Goal: Information Seeking & Learning: Learn about a topic

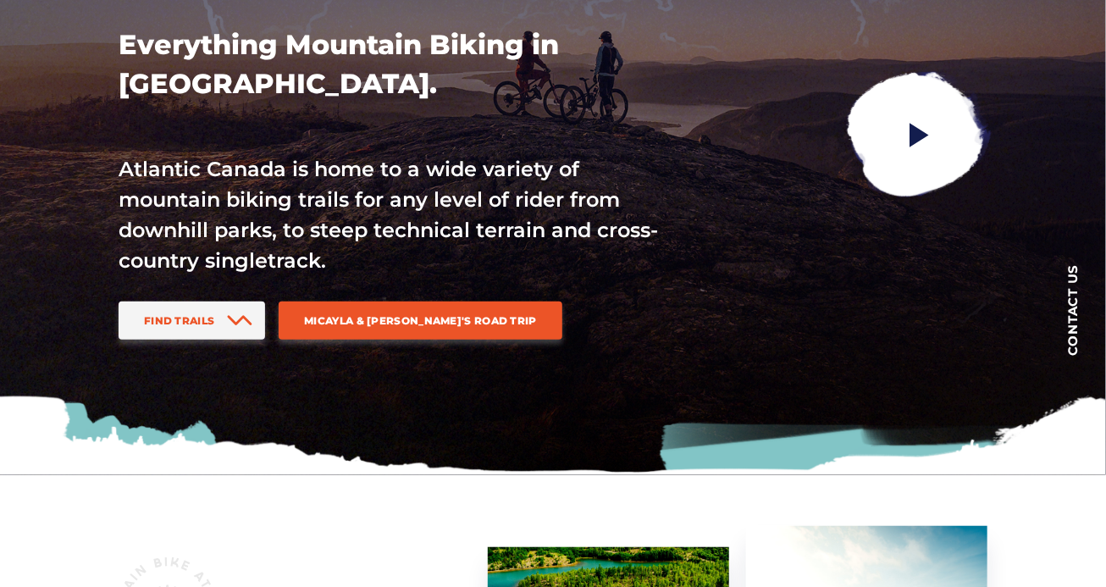
scroll to position [203, 0]
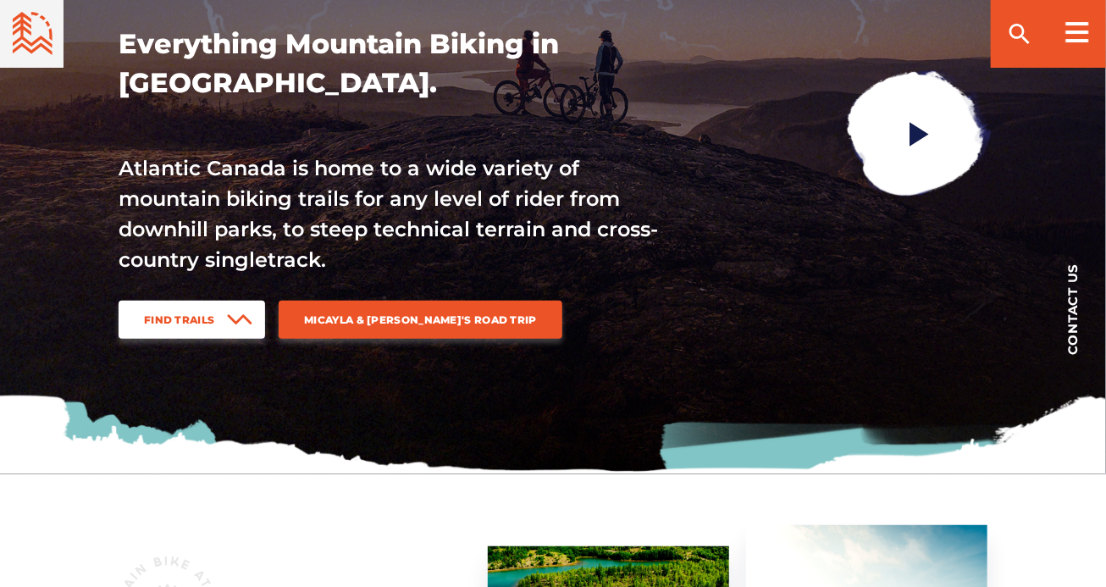
click at [182, 320] on span "Find Trails" at bounding box center [179, 319] width 70 height 13
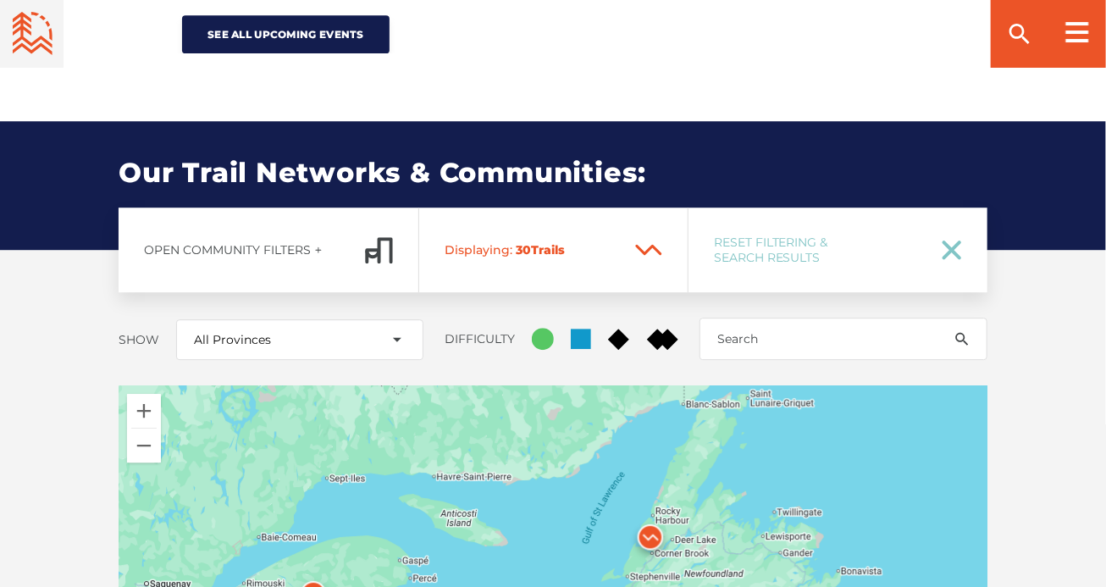
scroll to position [2001, 0]
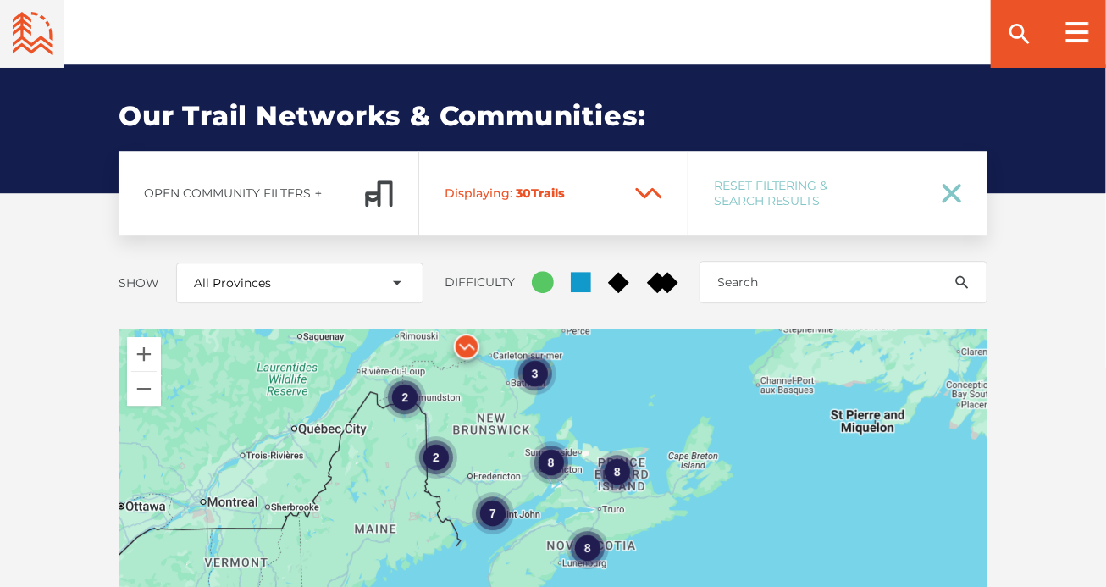
drag, startPoint x: 571, startPoint y: 452, endPoint x: 674, endPoint y: 340, distance: 152.9
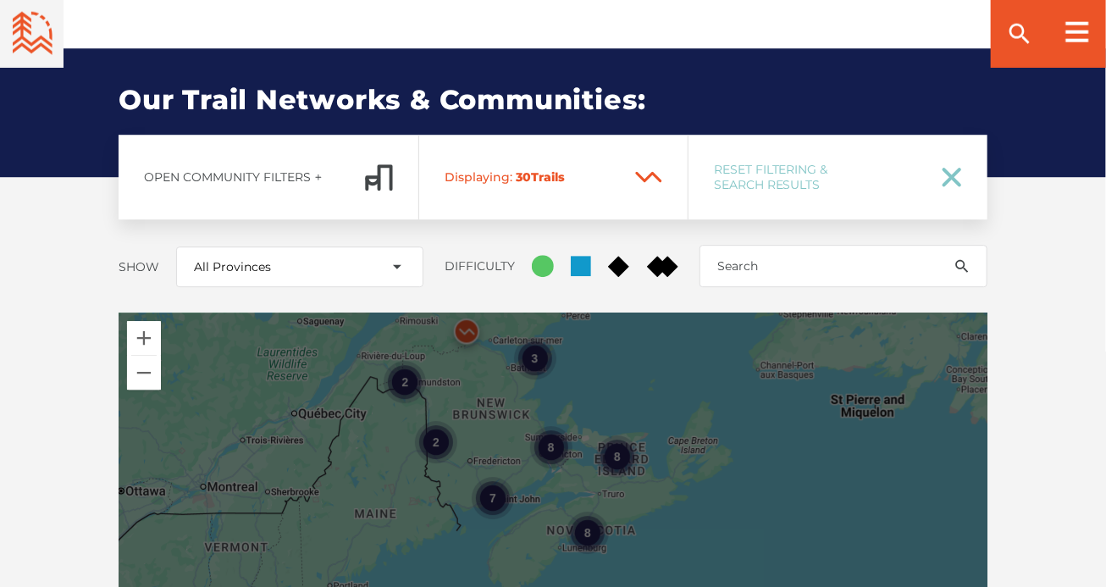
scroll to position [2103, 0]
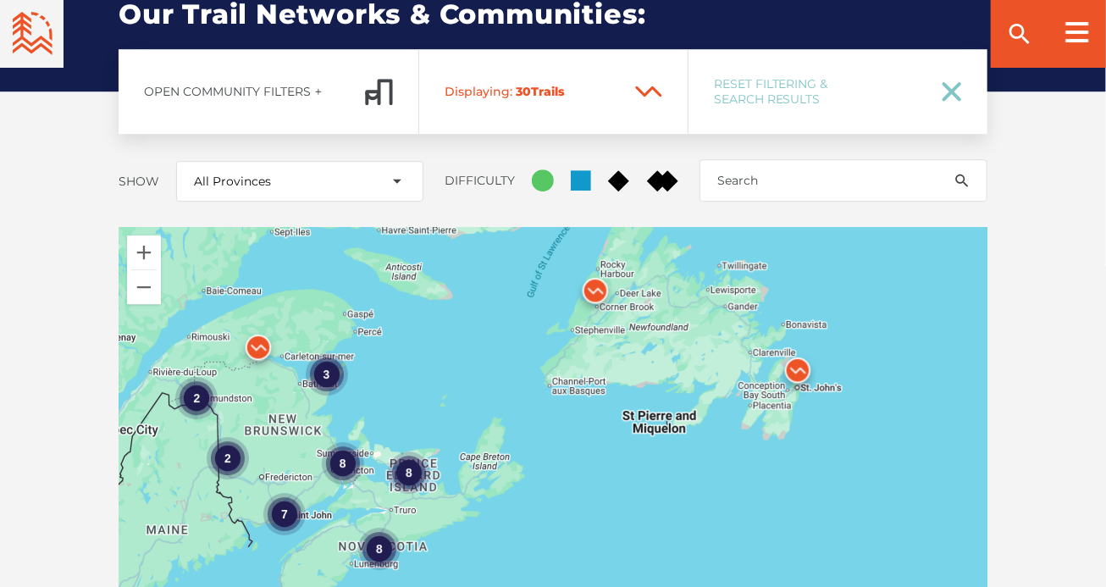
drag, startPoint x: 721, startPoint y: 265, endPoint x: 507, endPoint y: 370, distance: 238.7
click at [508, 371] on div "8 7 2 3 8 8 2" at bounding box center [553, 523] width 869 height 593
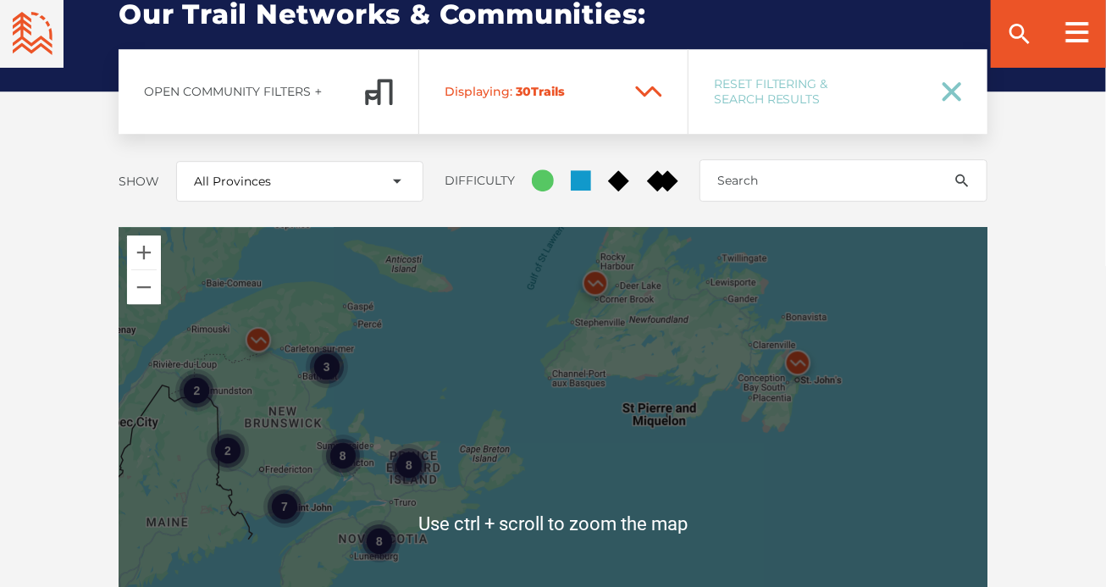
click at [876, 436] on div "8 7 2 3 8 8 2" at bounding box center [553, 523] width 869 height 593
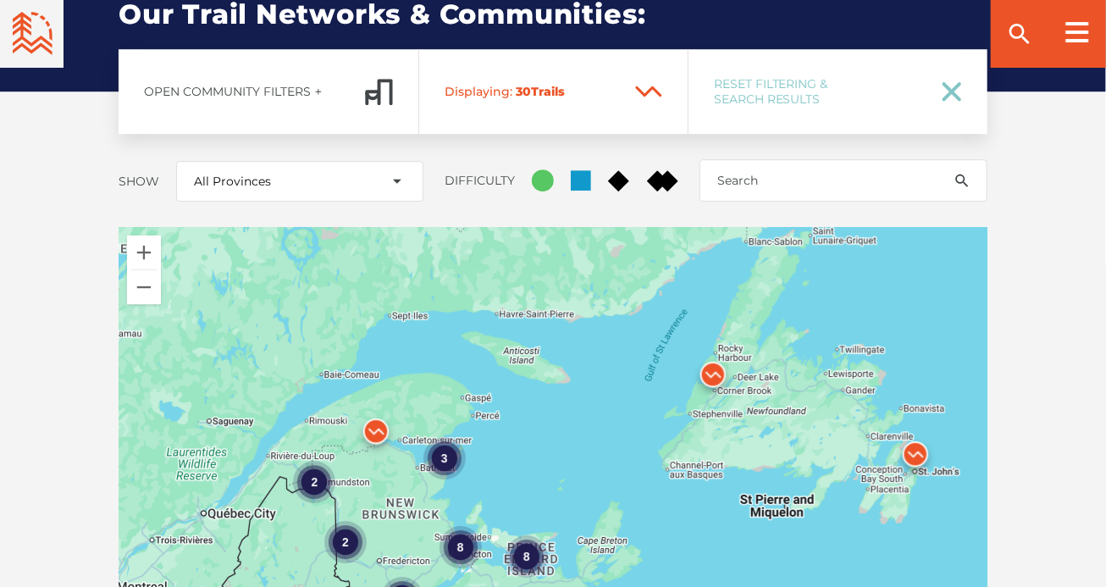
drag, startPoint x: 571, startPoint y: 473, endPoint x: 676, endPoint y: 578, distance: 148.6
click at [681, 578] on div "8 7 2 3 8 8 2" at bounding box center [553, 523] width 869 height 593
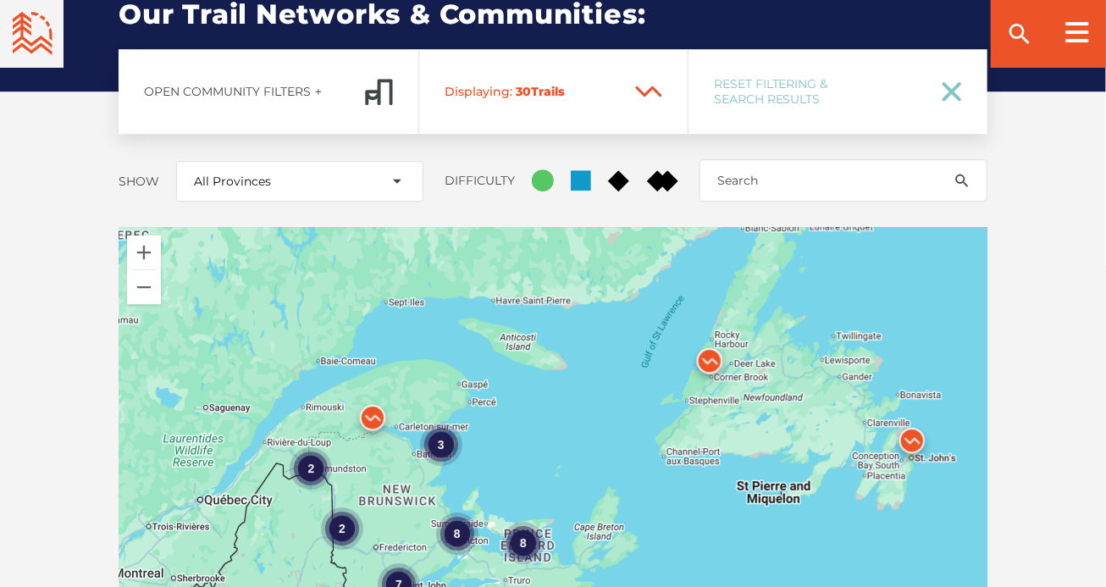
drag, startPoint x: 591, startPoint y: 413, endPoint x: 585, endPoint y: 380, distance: 34.6
click at [588, 379] on div "8 7 2 3 8 8 2" at bounding box center [553, 523] width 869 height 593
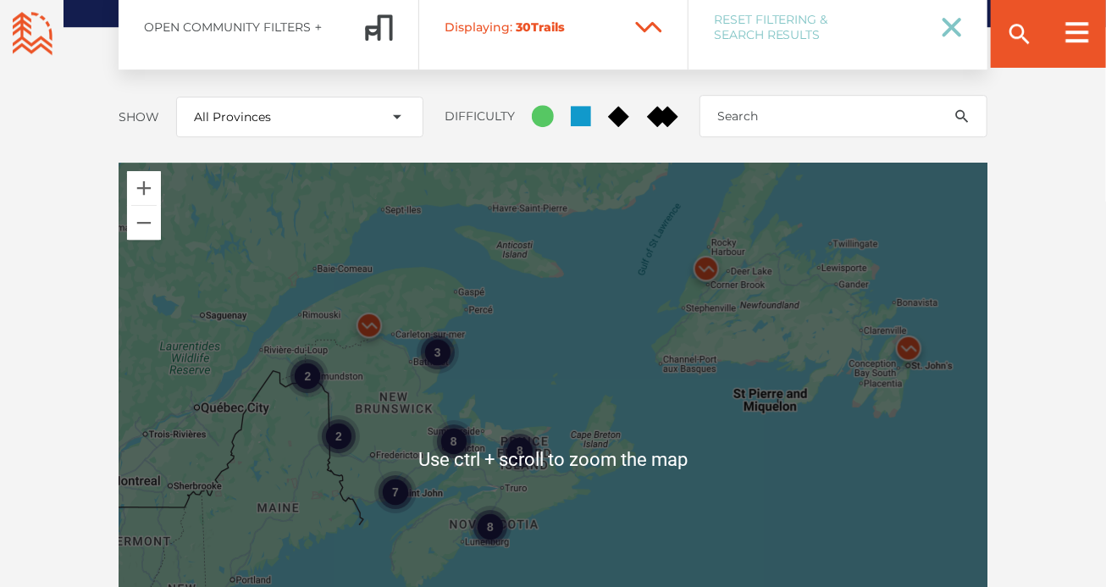
scroll to position [2204, 0]
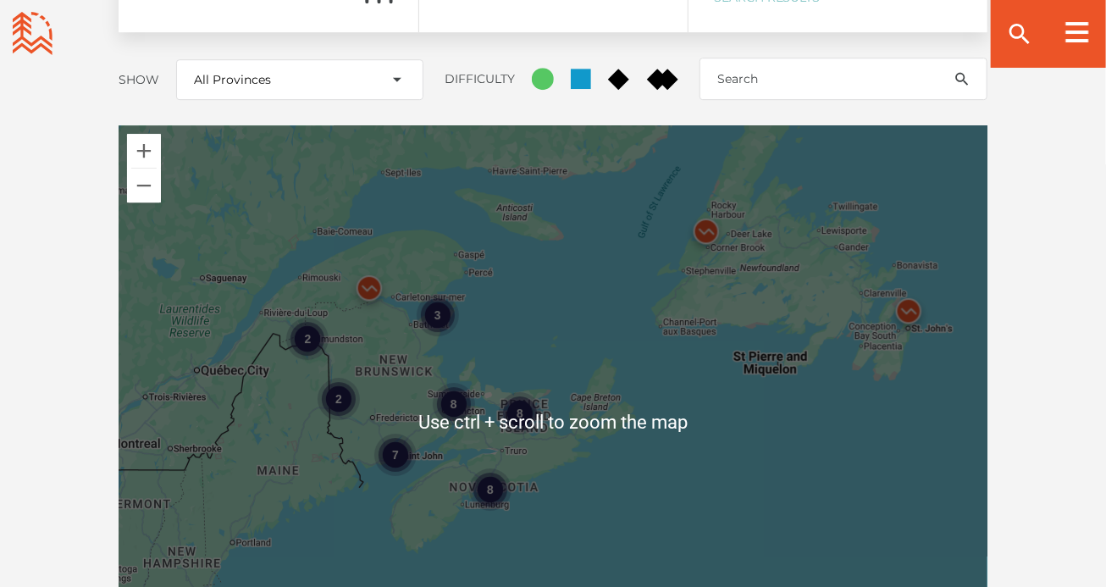
click at [733, 513] on div "8 7 2 3 8 8 2" at bounding box center [553, 421] width 869 height 593
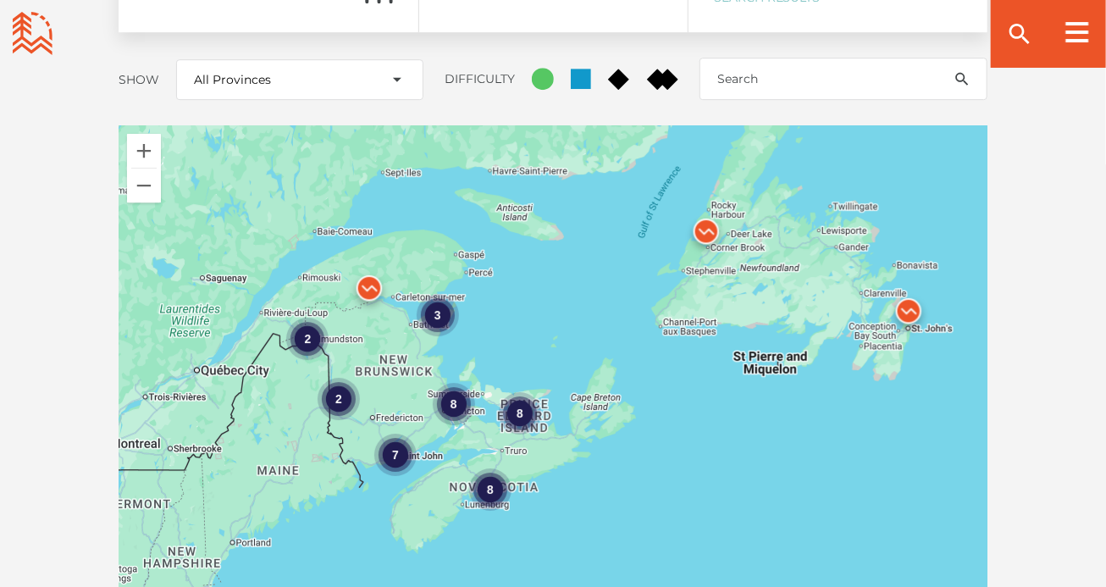
click at [526, 393] on div "8" at bounding box center [520, 414] width 42 height 42
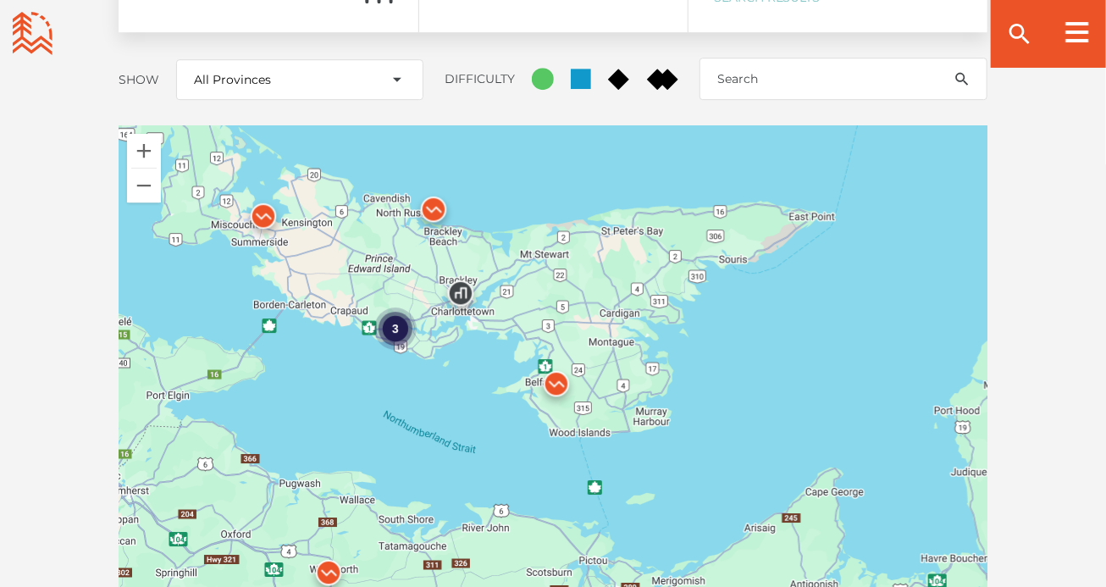
click at [399, 308] on div "3" at bounding box center [395, 329] width 42 height 42
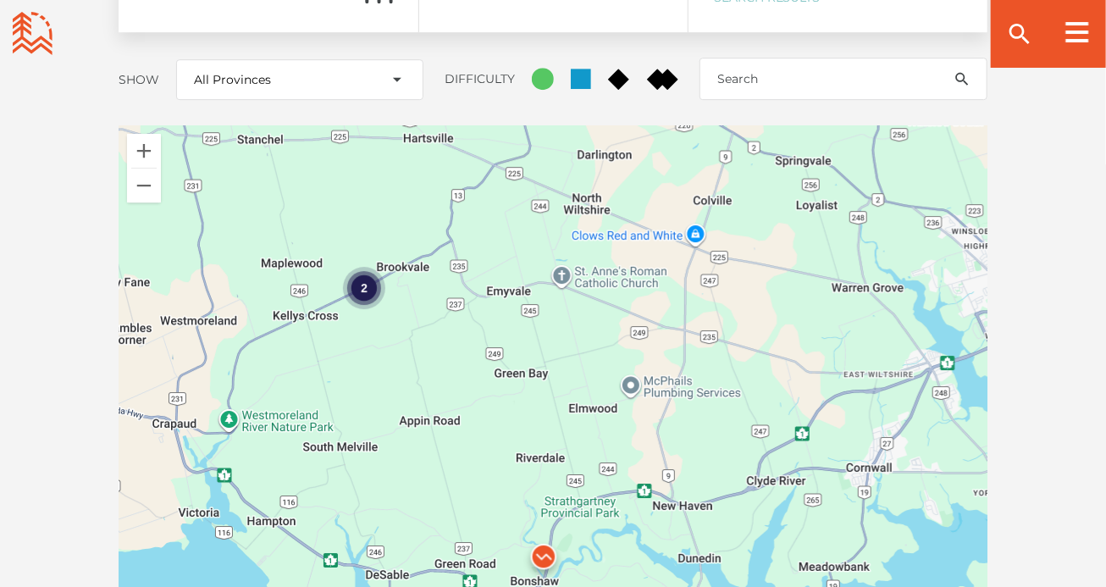
drag, startPoint x: 604, startPoint y: 353, endPoint x: 517, endPoint y: 346, distance: 87.5
click at [517, 346] on div "2" at bounding box center [553, 421] width 869 height 593
click at [357, 267] on div "2" at bounding box center [364, 288] width 42 height 42
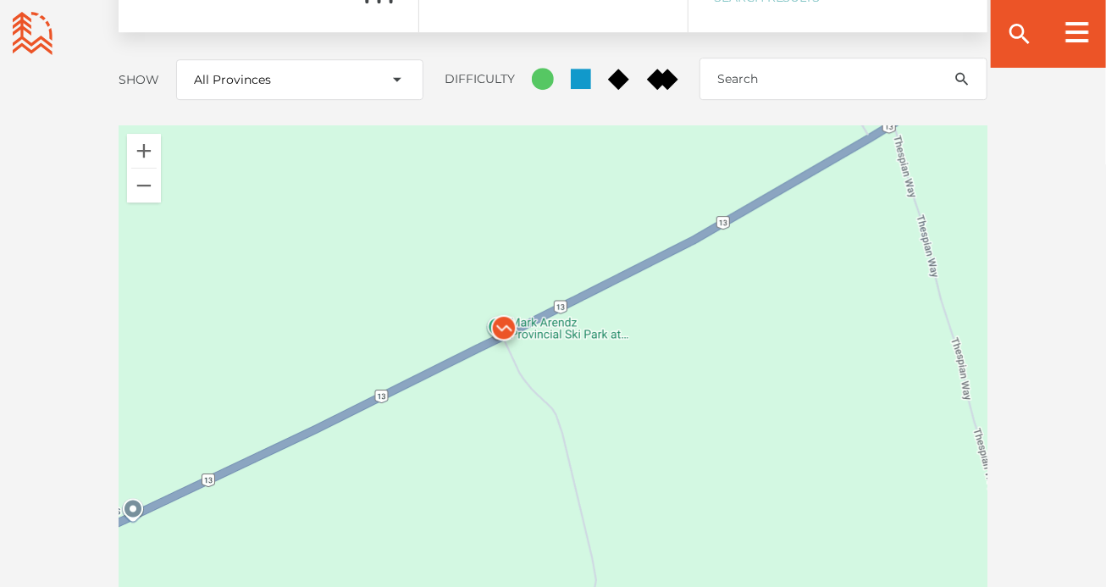
drag, startPoint x: 792, startPoint y: 410, endPoint x: 737, endPoint y: 478, distance: 87.3
click at [737, 478] on div at bounding box center [553, 421] width 869 height 593
click at [149, 169] on button "Zoom out" at bounding box center [144, 186] width 34 height 34
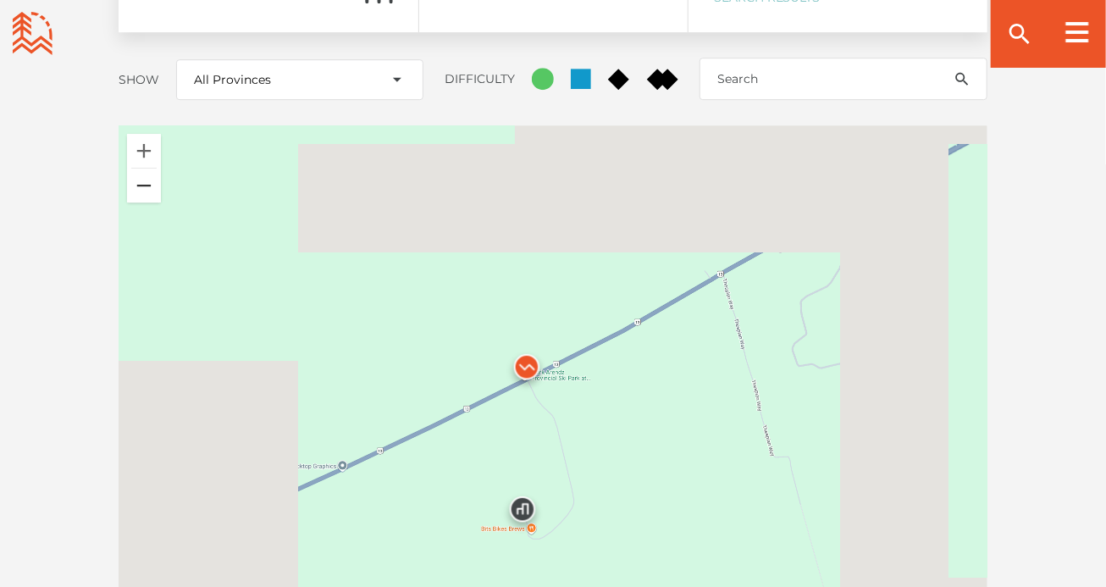
click at [150, 169] on button "Zoom out" at bounding box center [144, 186] width 34 height 34
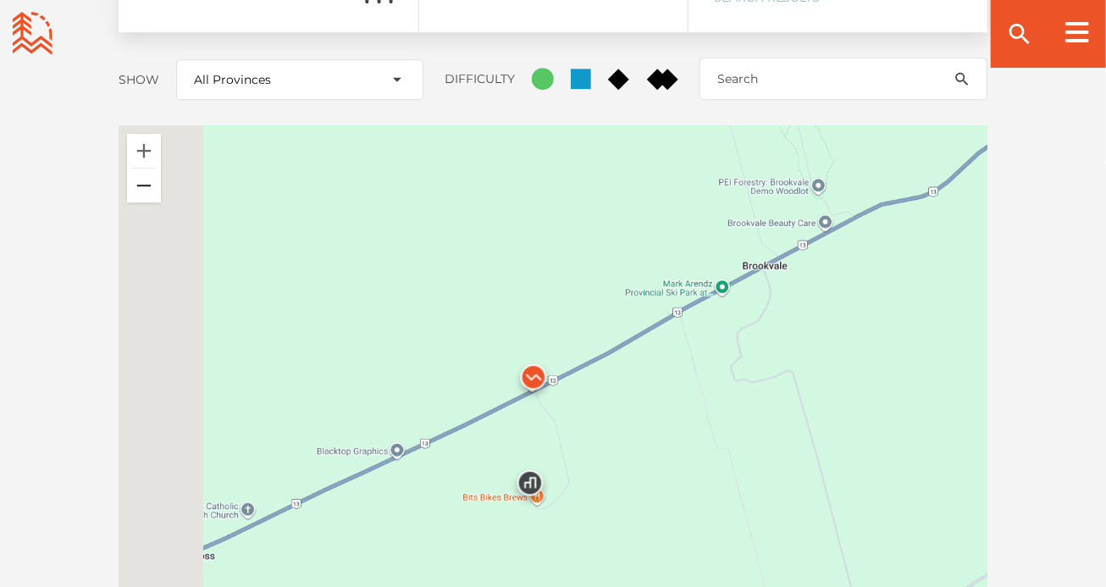
click at [149, 169] on button "Zoom out" at bounding box center [144, 186] width 34 height 34
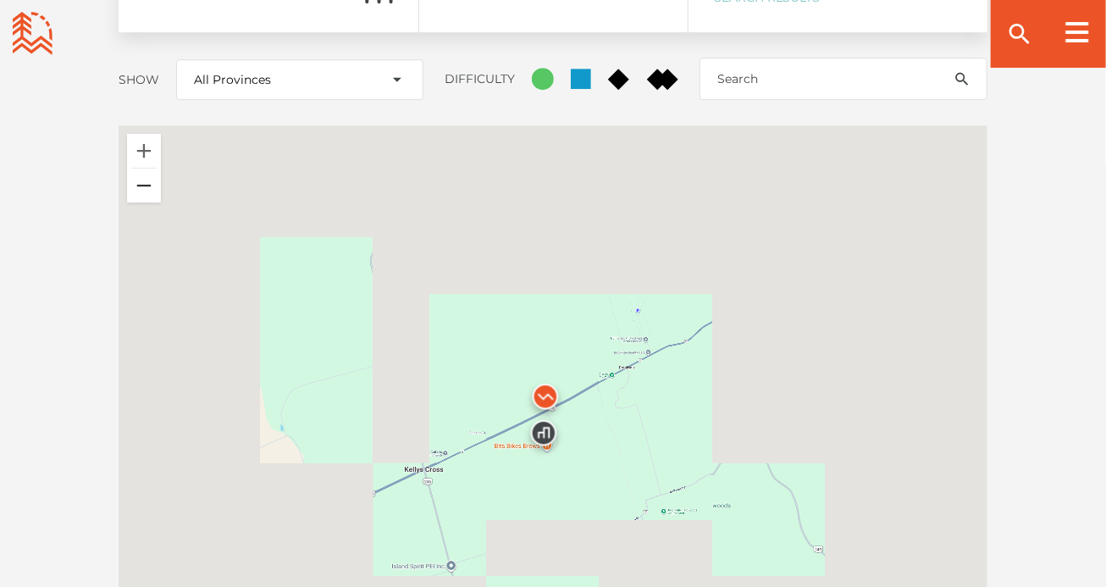
click at [149, 169] on button "Zoom out" at bounding box center [144, 186] width 34 height 34
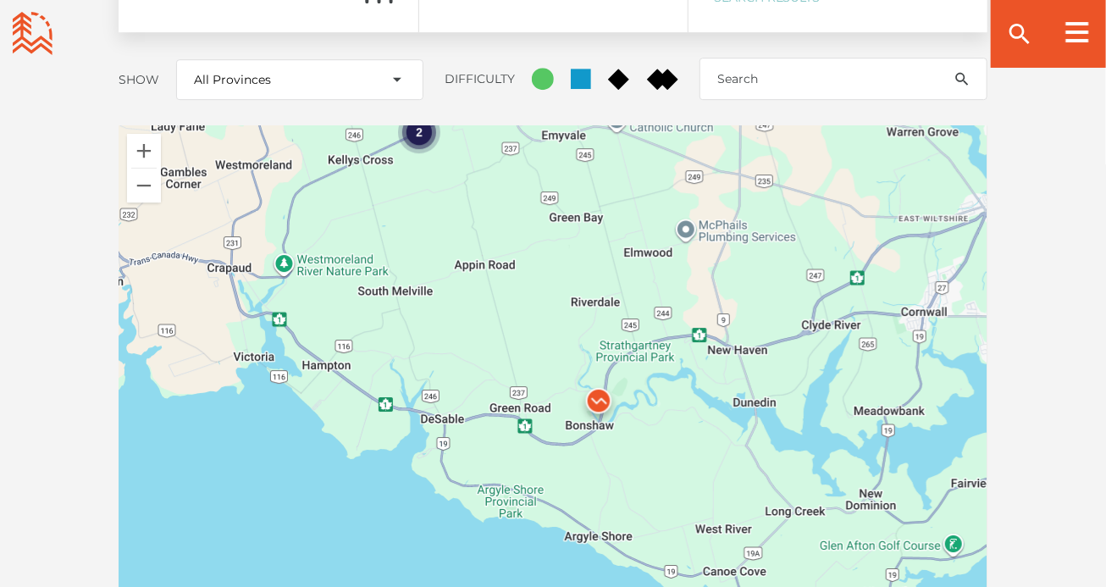
drag, startPoint x: 805, startPoint y: 413, endPoint x: 646, endPoint y: 141, distance: 314.7
click at [635, 135] on div "2" at bounding box center [553, 421] width 869 height 593
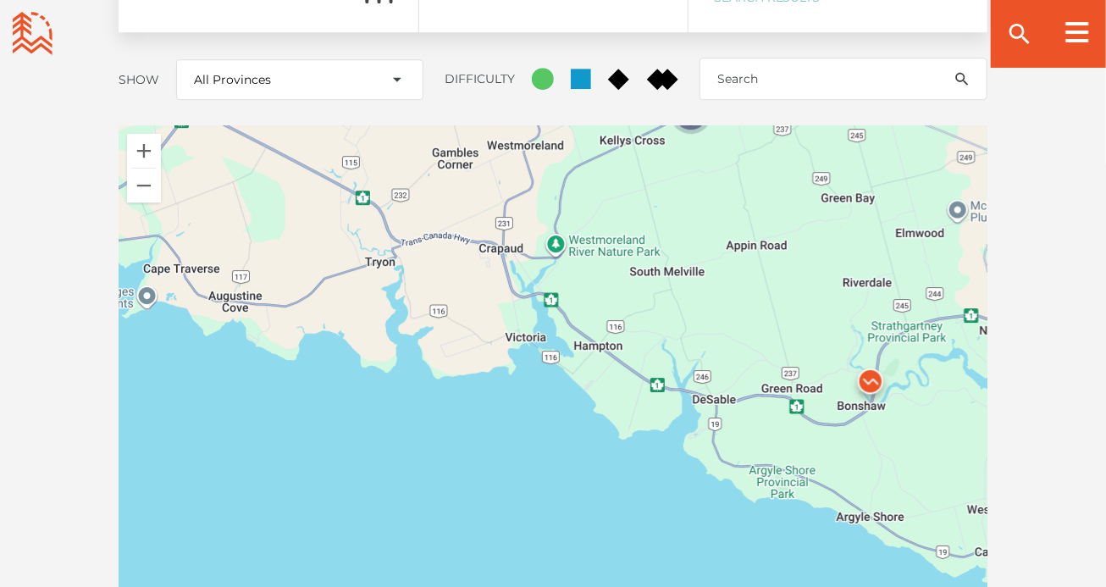
drag, startPoint x: 559, startPoint y: 330, endPoint x: 892, endPoint y: 338, distance: 333.0
click at [892, 353] on img at bounding box center [871, 385] width 64 height 64
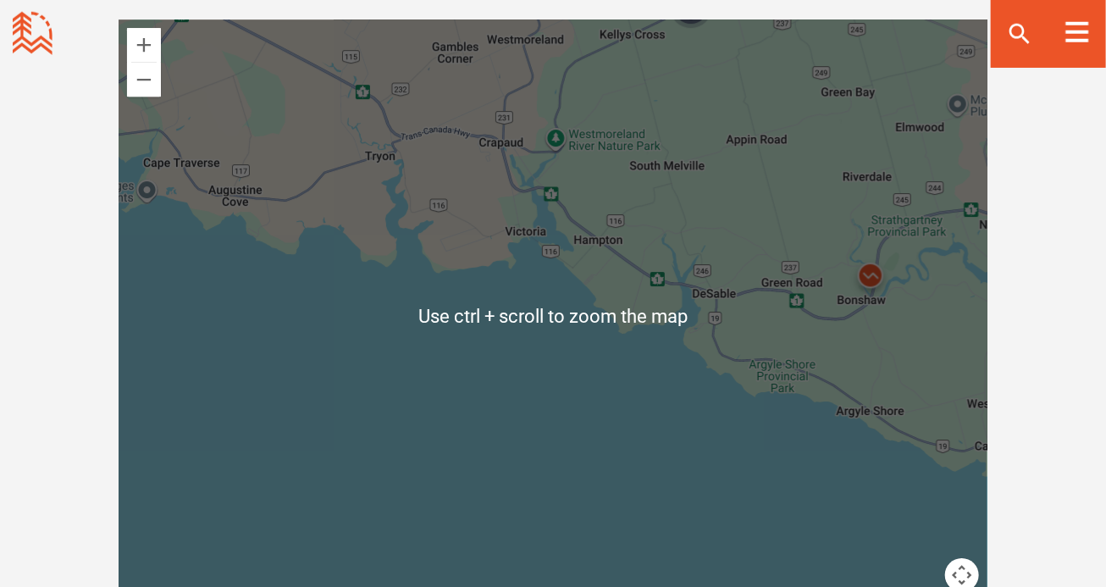
scroll to position [2408, 0]
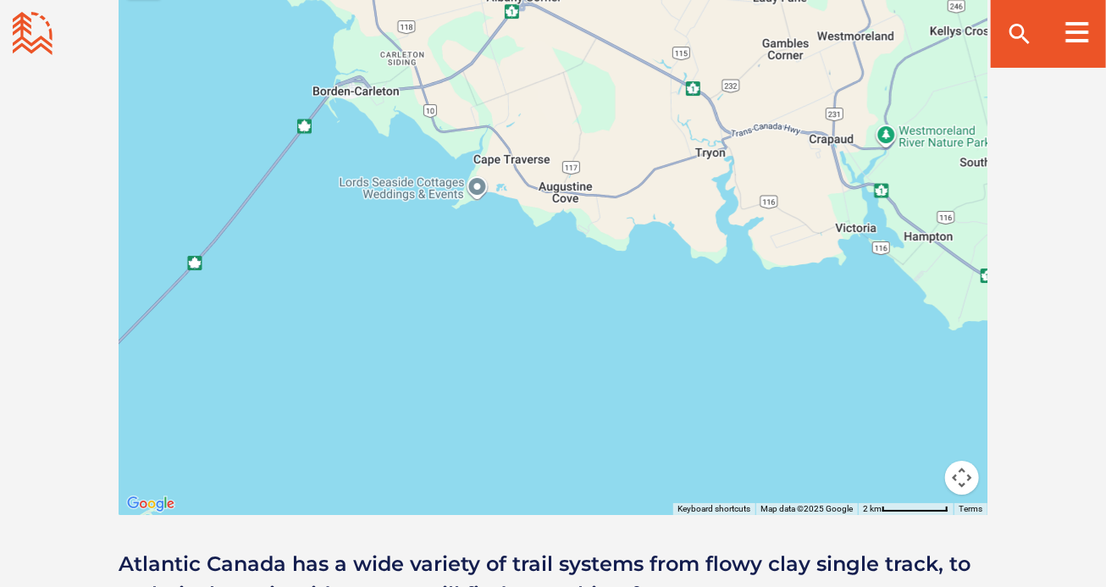
drag, startPoint x: 517, startPoint y: 303, endPoint x: 828, endPoint y: 413, distance: 330.3
click at [828, 413] on div "2" at bounding box center [553, 218] width 869 height 593
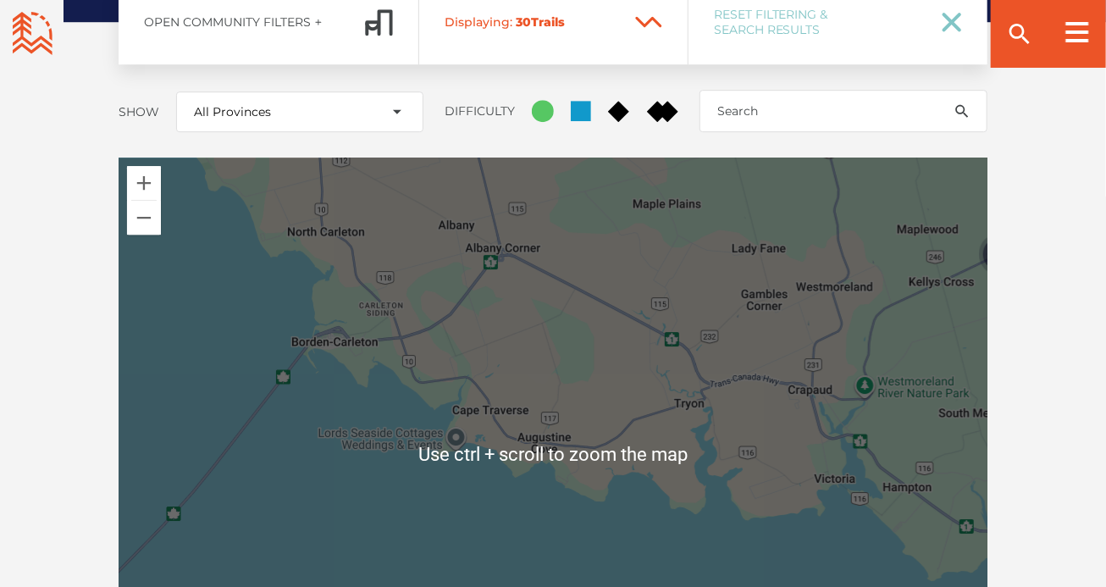
scroll to position [2103, 0]
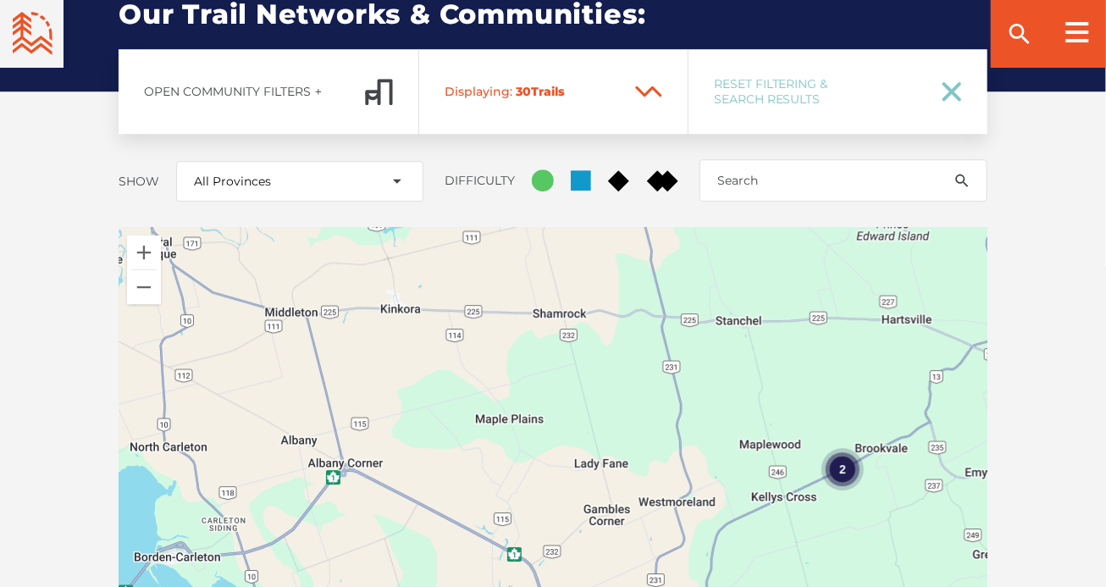
drag, startPoint x: 670, startPoint y: 367, endPoint x: 495, endPoint y: 506, distance: 223.7
click at [503, 506] on div "2" at bounding box center [553, 523] width 869 height 593
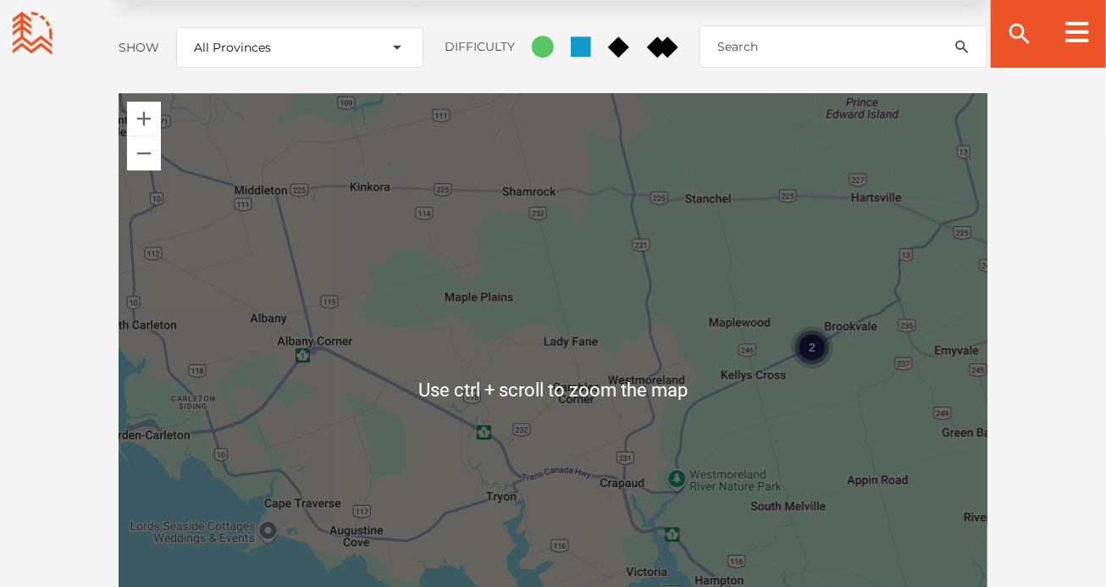
scroll to position [2306, 0]
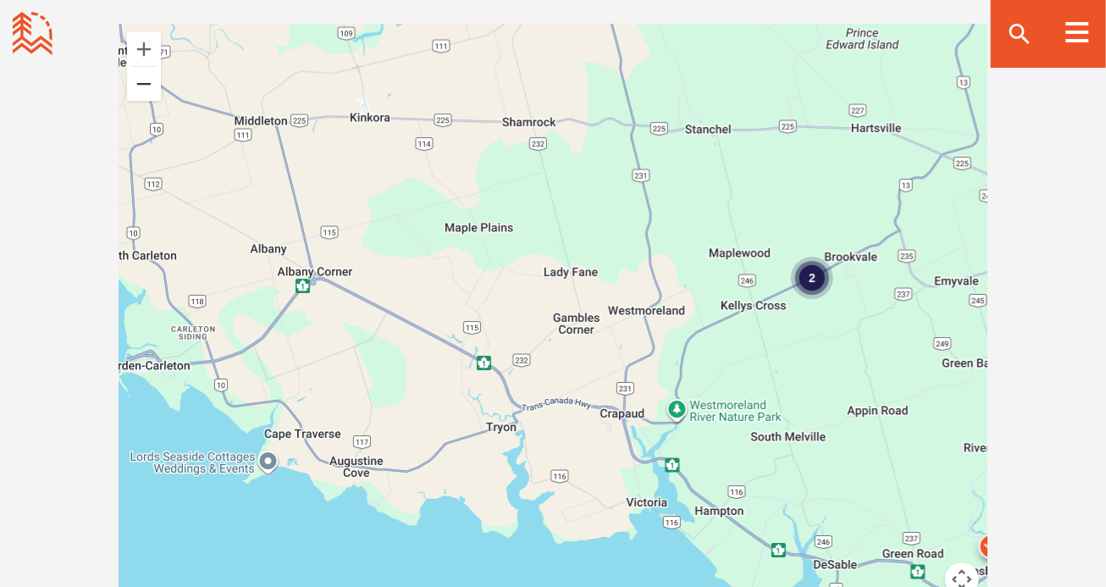
click at [151, 67] on button "Zoom out" at bounding box center [144, 84] width 34 height 34
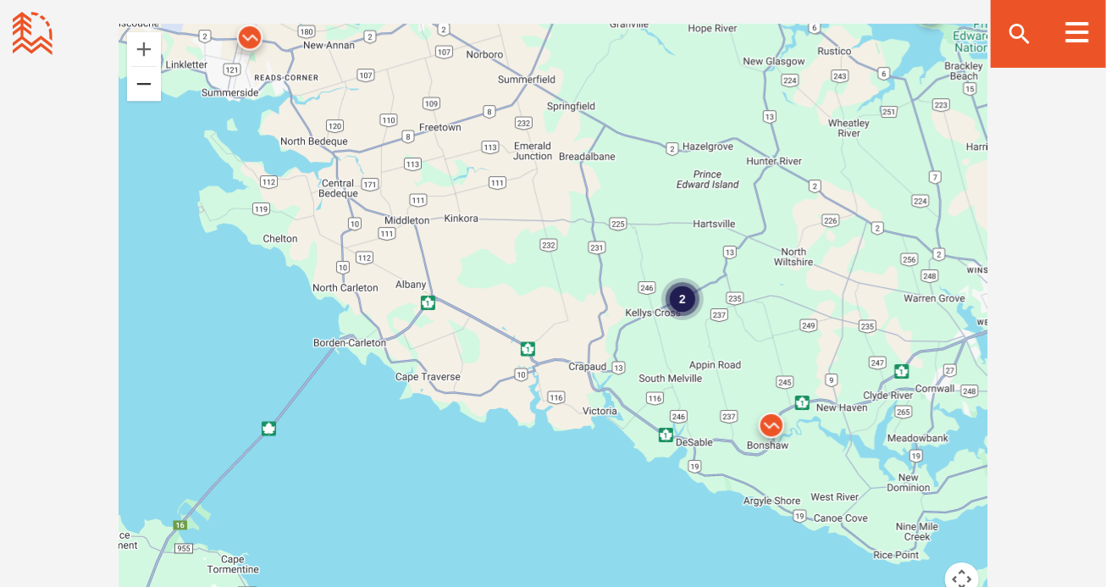
click at [151, 67] on button "Zoom out" at bounding box center [144, 84] width 34 height 34
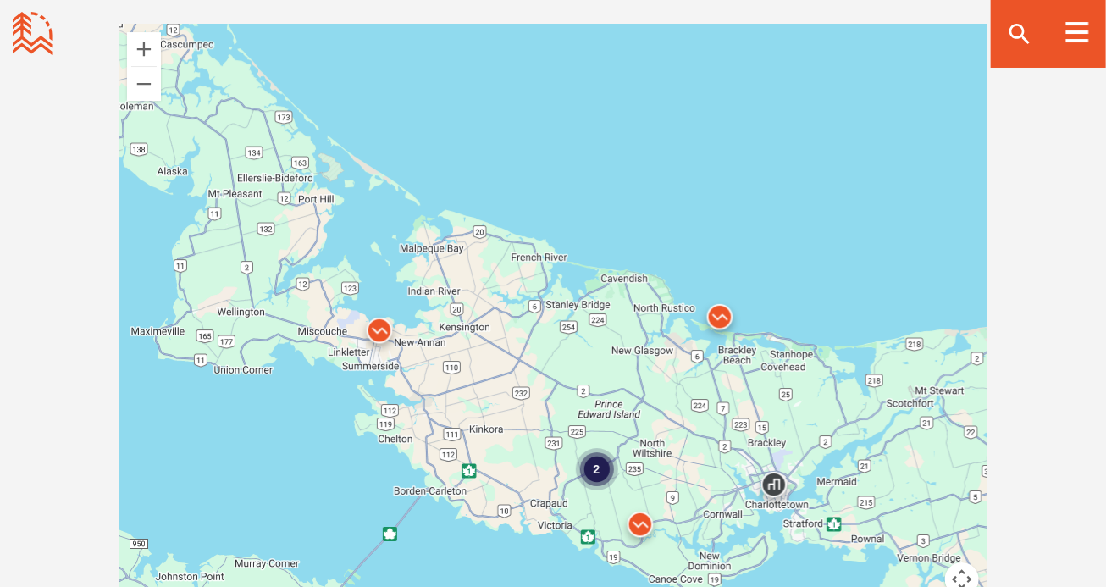
drag, startPoint x: 490, startPoint y: 391, endPoint x: 460, endPoint y: 550, distance: 161.2
click at [463, 557] on div "2 Use ctrl + scroll to zoom the map" at bounding box center [553, 320] width 869 height 593
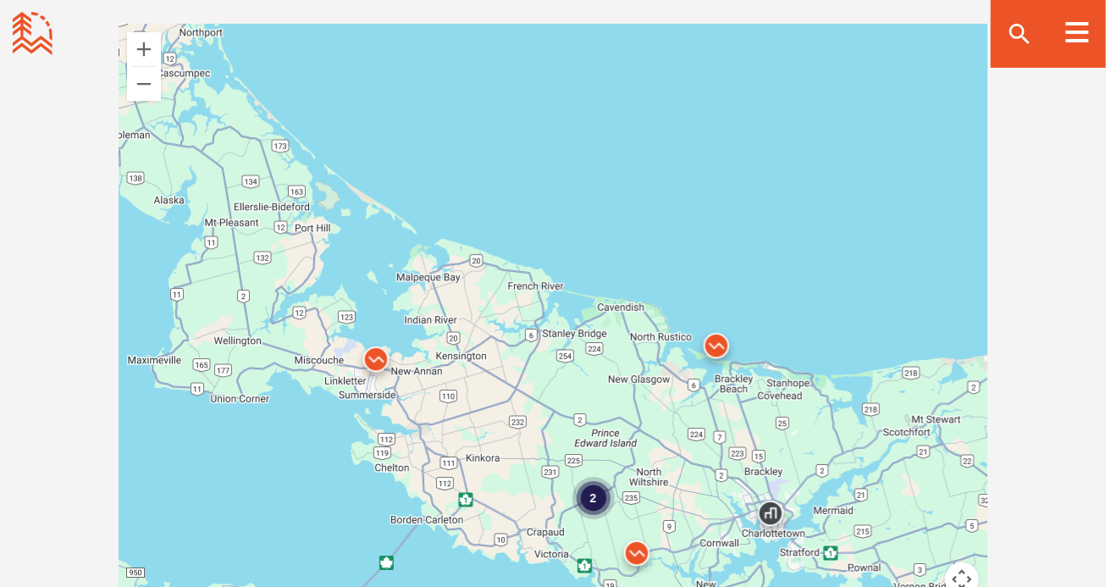
click at [379, 331] on img at bounding box center [376, 363] width 64 height 64
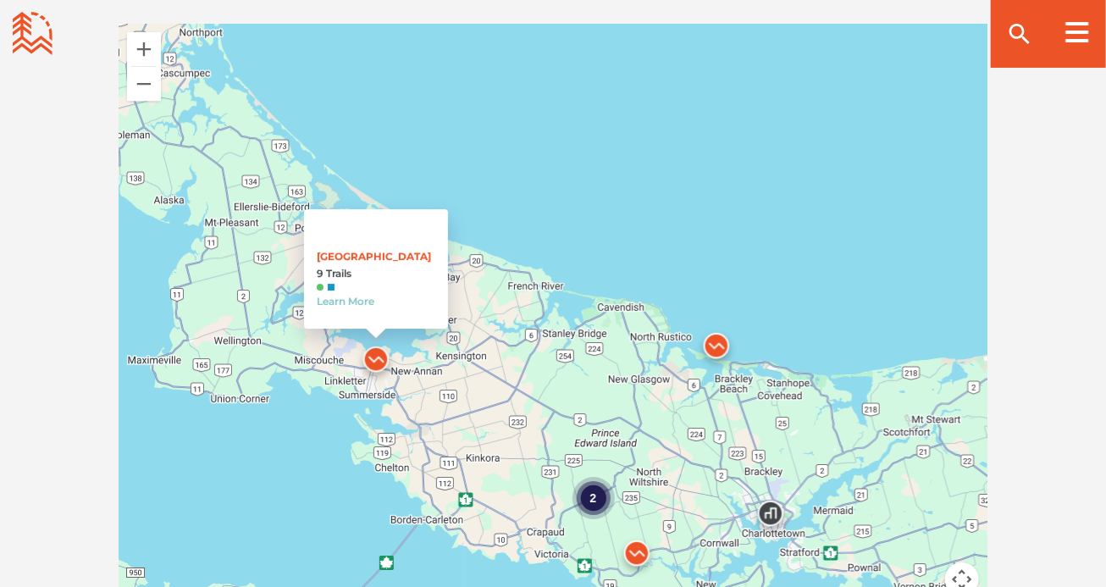
click at [730, 318] on img at bounding box center [716, 350] width 64 height 64
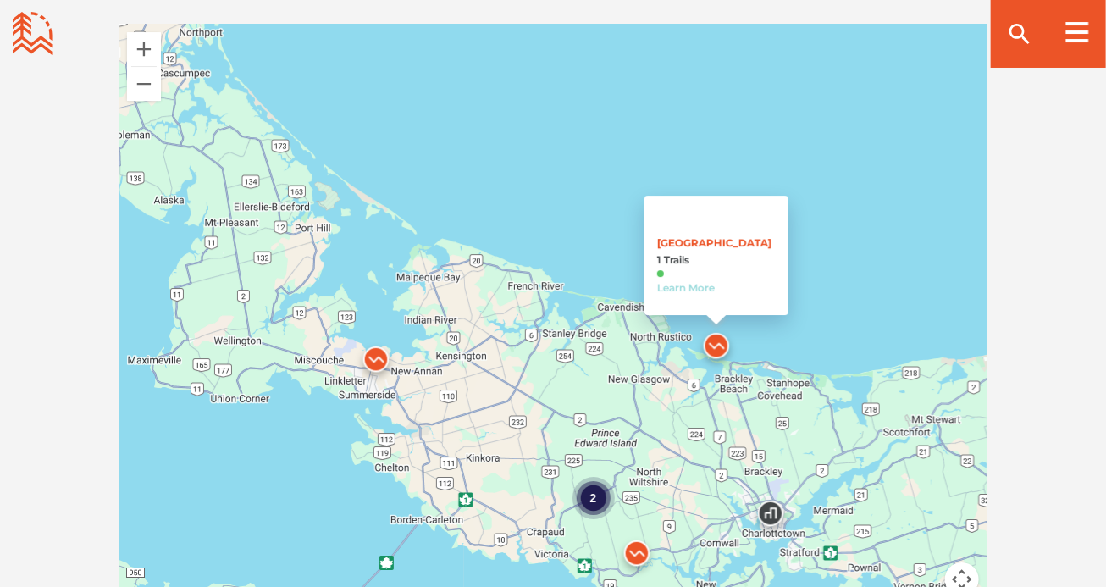
click at [679, 281] on link "Learn More" at bounding box center [686, 287] width 58 height 13
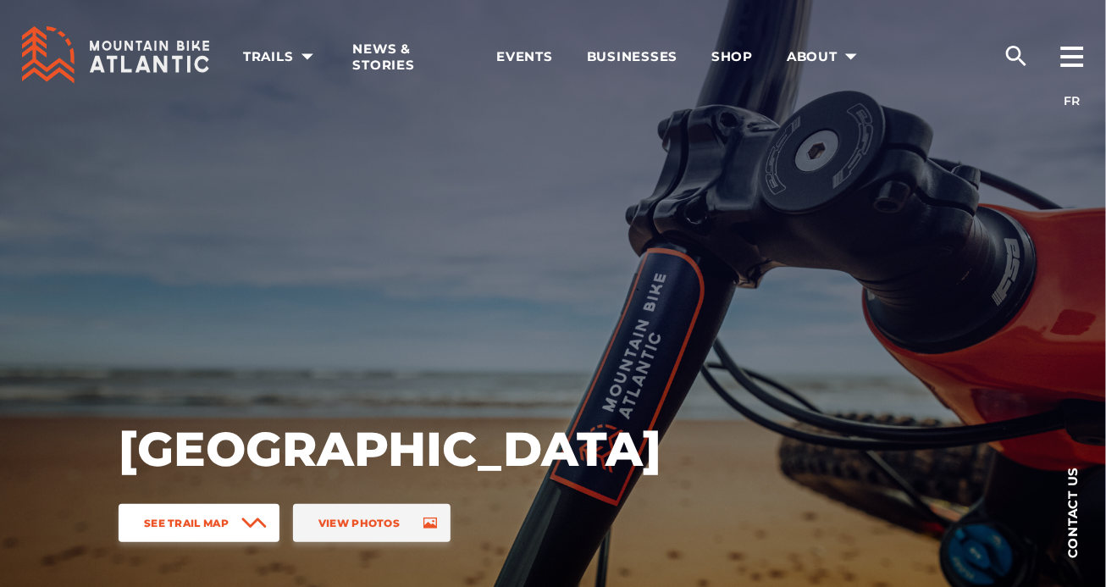
click at [228, 524] on span "See Trail Map" at bounding box center [186, 523] width 85 height 13
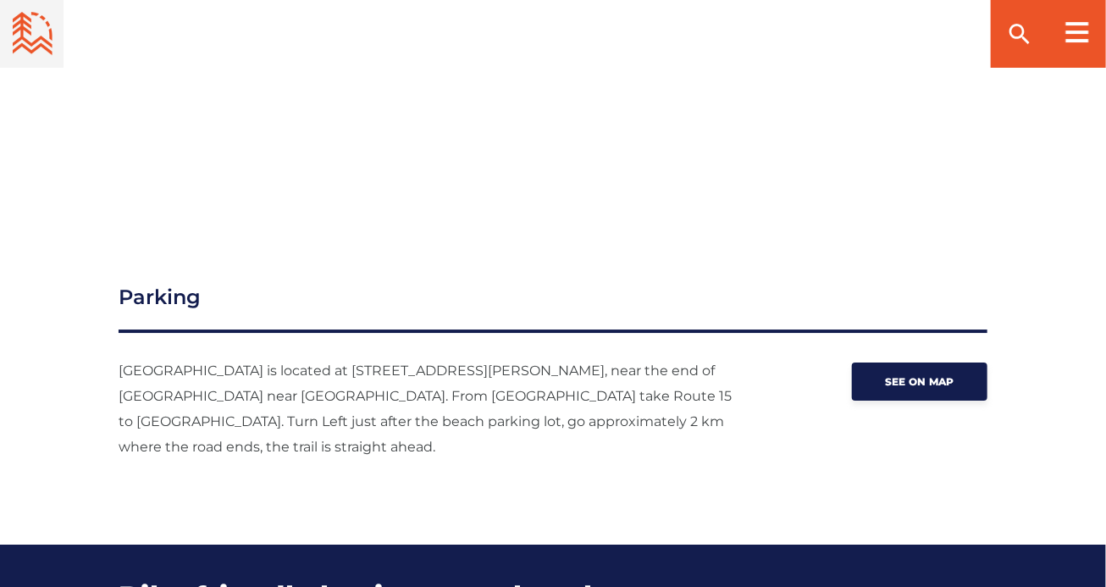
scroll to position [2317, 0]
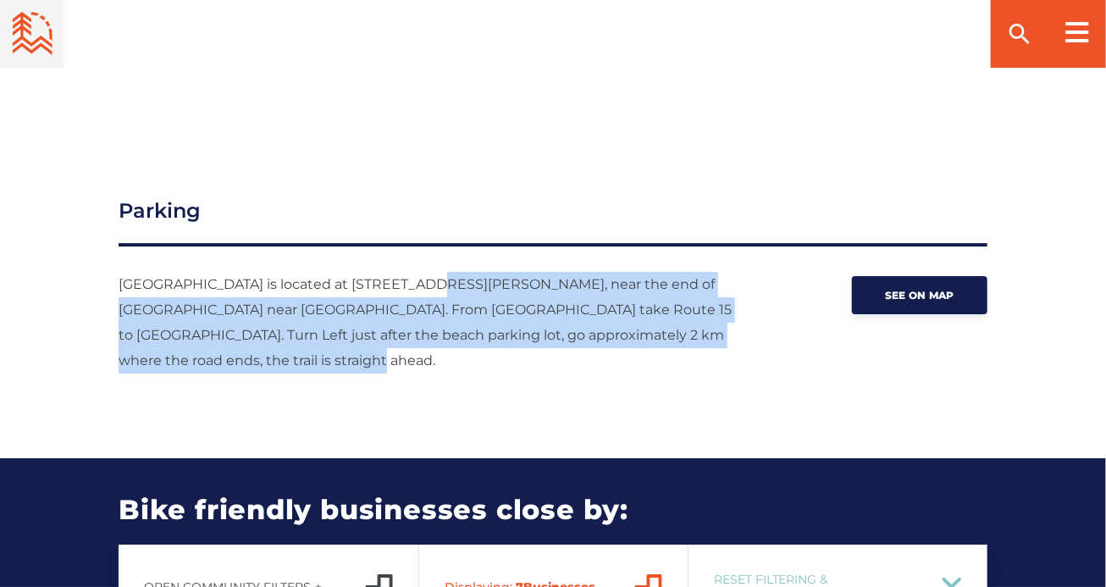
drag, startPoint x: 349, startPoint y: 369, endPoint x: 406, endPoint y: 285, distance: 101.3
click at [401, 246] on div "[GEOGRAPHIC_DATA] See Trail Map View Photos slide 1 of 1 Beach Breaks" at bounding box center [553, 533] width 1106 height 5480
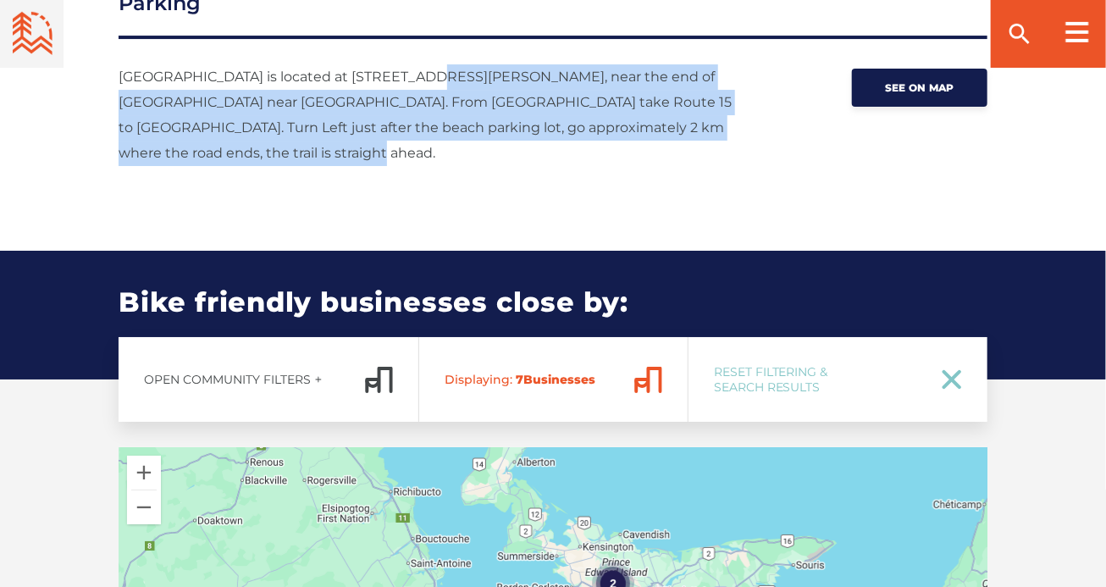
scroll to position [2622, 0]
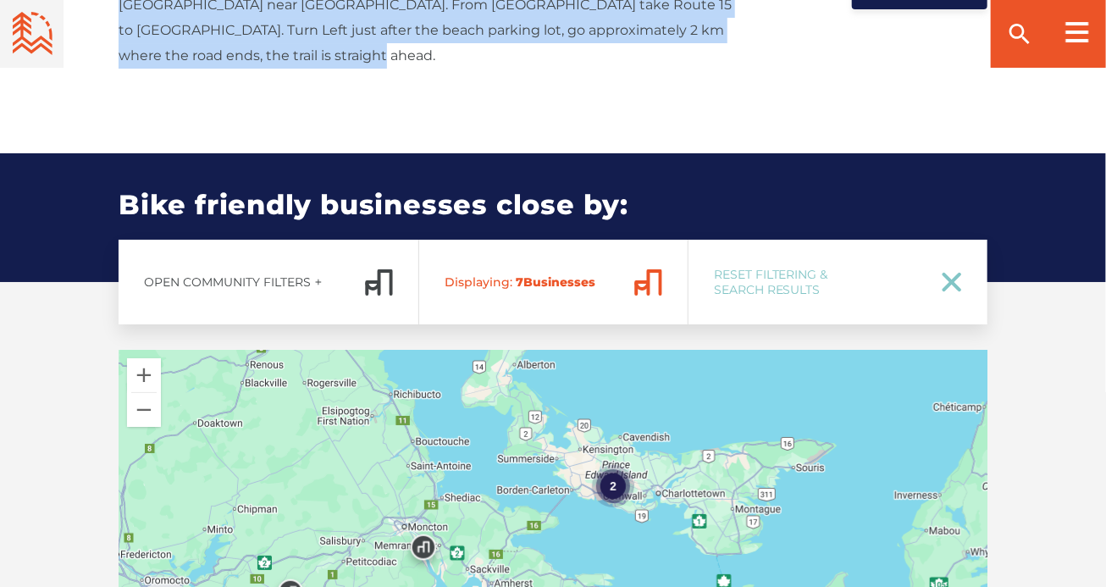
click at [648, 284] on icon at bounding box center [642, 286] width 12 height 5
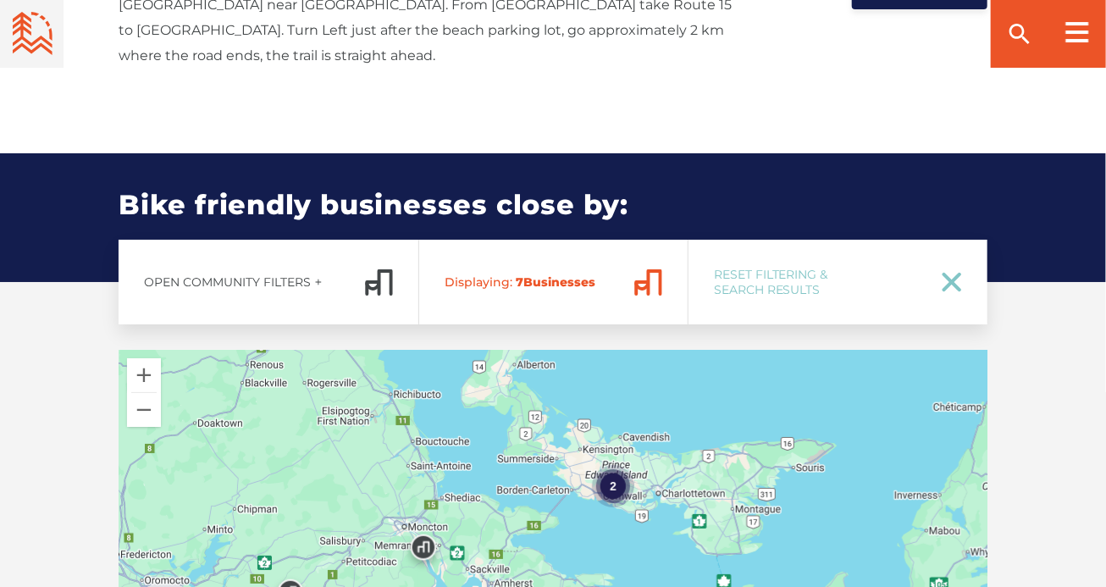
click at [657, 272] on icon at bounding box center [648, 282] width 28 height 26
click at [655, 269] on icon at bounding box center [648, 282] width 28 height 26
click at [659, 269] on icon at bounding box center [648, 282] width 28 height 26
click at [658, 269] on icon at bounding box center [648, 282] width 28 height 26
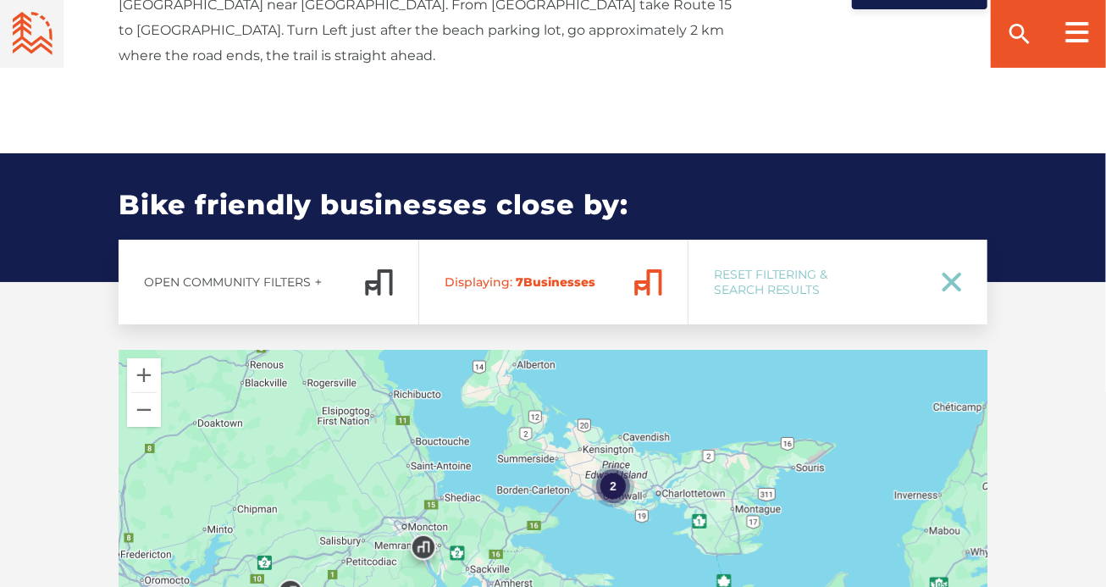
click at [658, 269] on icon at bounding box center [648, 282] width 28 height 26
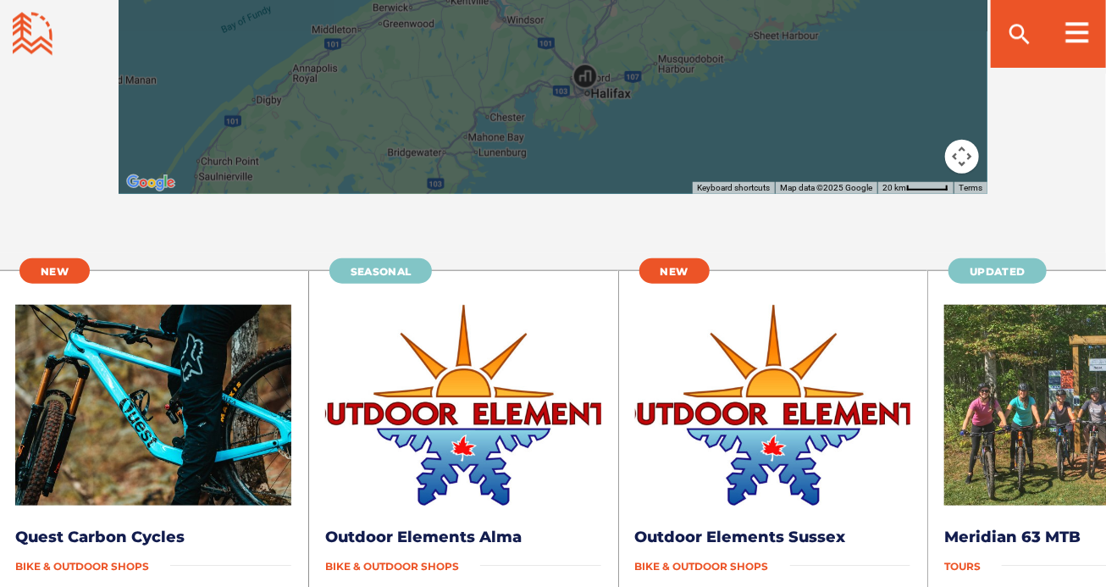
scroll to position [3435, 0]
